Goal: Communication & Community: Participate in discussion

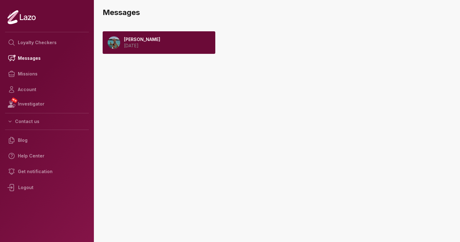
click at [186, 46] on div "Anna 2025 August 12" at bounding box center [159, 42] width 113 height 23
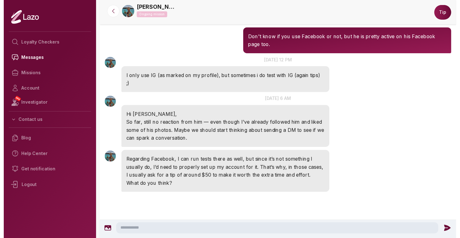
scroll to position [727, 0]
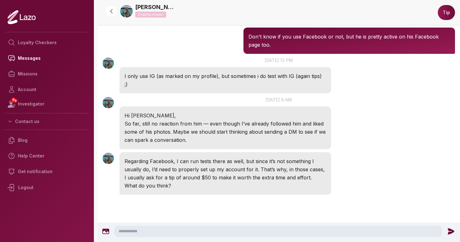
click at [143, 231] on textarea at bounding box center [277, 230] width 327 height 11
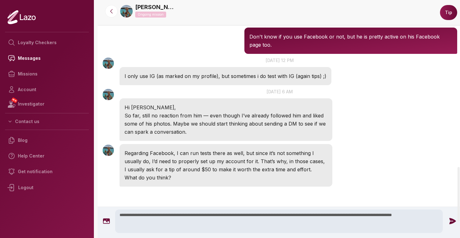
type textarea "**********"
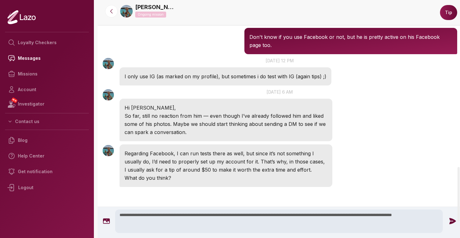
click at [451, 221] on icon at bounding box center [452, 221] width 7 height 6
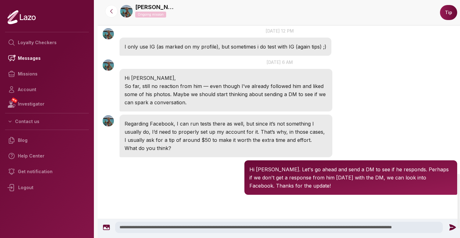
scroll to position [757, 0]
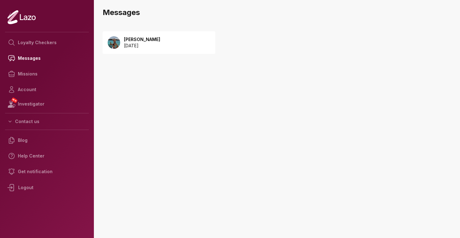
click at [197, 46] on div "Anna 2025 August 12" at bounding box center [159, 42] width 113 height 23
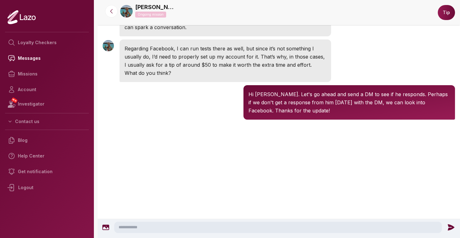
scroll to position [757, 0]
click at [179, 231] on textarea at bounding box center [277, 226] width 327 height 11
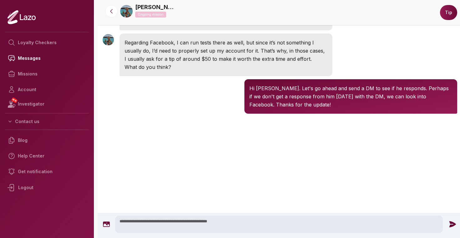
type textarea "**********"
click at [453, 223] on icon at bounding box center [452, 224] width 7 height 6
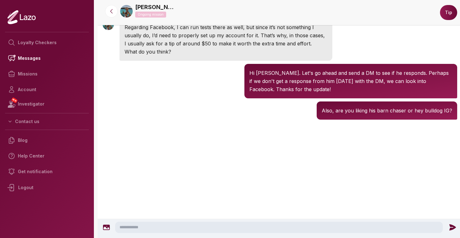
scroll to position [778, 0]
